Goal: Navigation & Orientation: Understand site structure

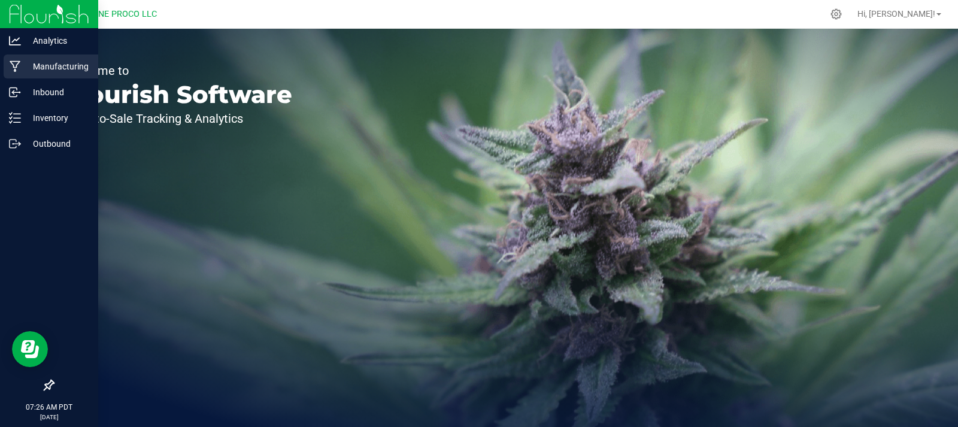
click at [72, 61] on p "Manufacturing" at bounding box center [57, 66] width 72 height 14
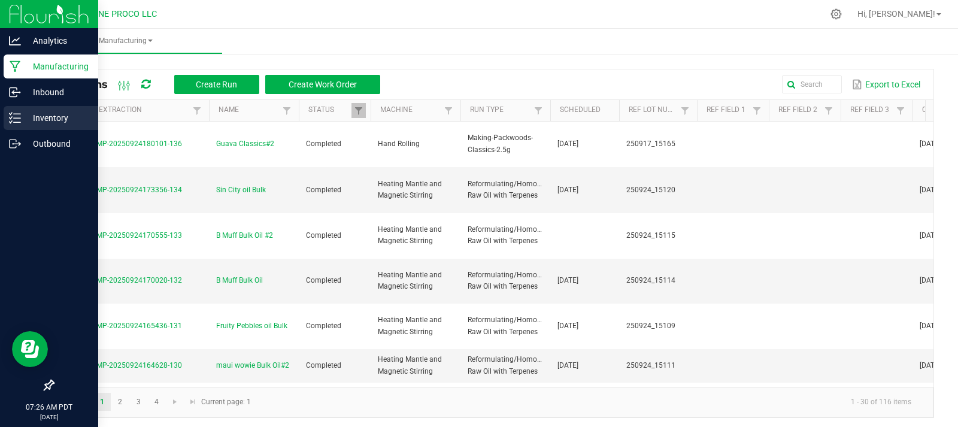
click at [54, 117] on p "Inventory" at bounding box center [57, 118] width 72 height 14
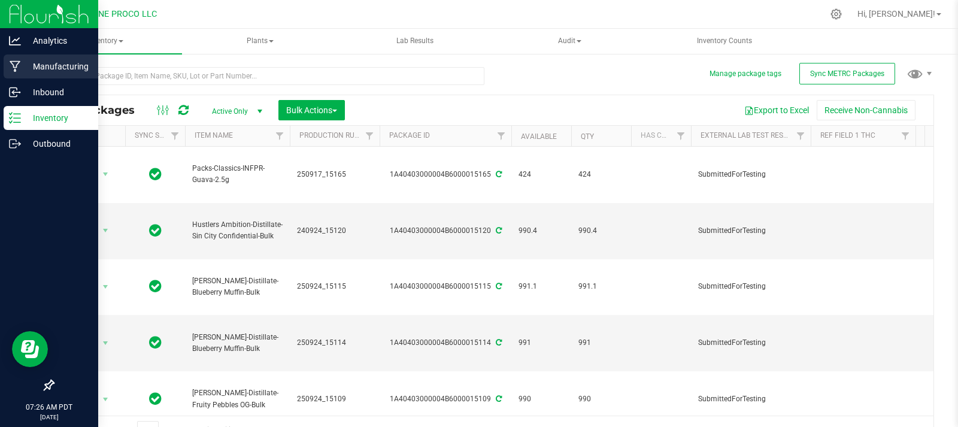
click at [43, 77] on div "Manufacturing" at bounding box center [51, 66] width 95 height 24
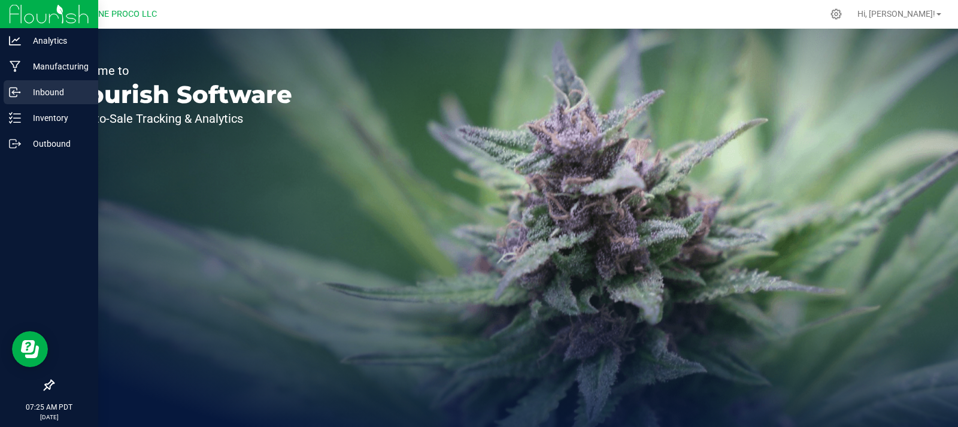
click at [72, 93] on p "Inbound" at bounding box center [57, 92] width 72 height 14
